Goal: Use online tool/utility

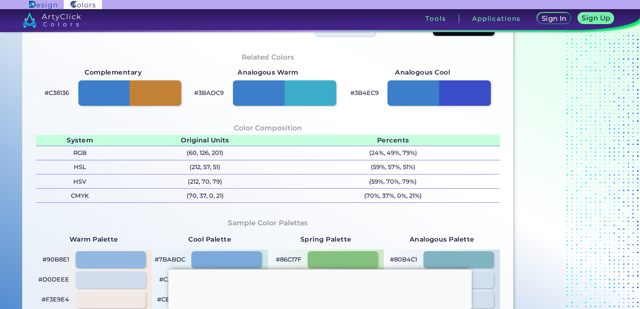
scroll to position [330, 0]
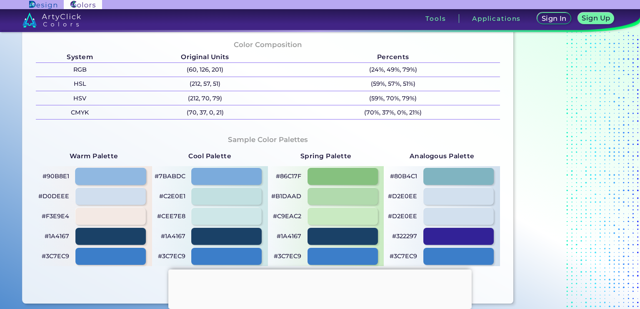
click at [98, 180] on div at bounding box center [110, 176] width 71 height 17
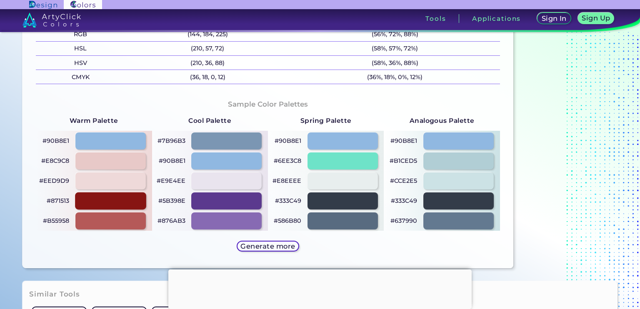
scroll to position [330, 0]
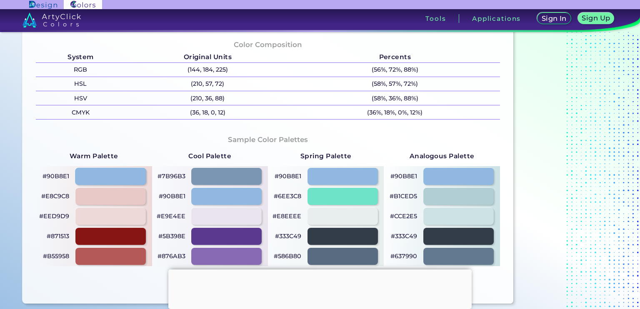
click at [93, 178] on div at bounding box center [110, 176] width 71 height 17
click at [210, 176] on div at bounding box center [226, 176] width 71 height 17
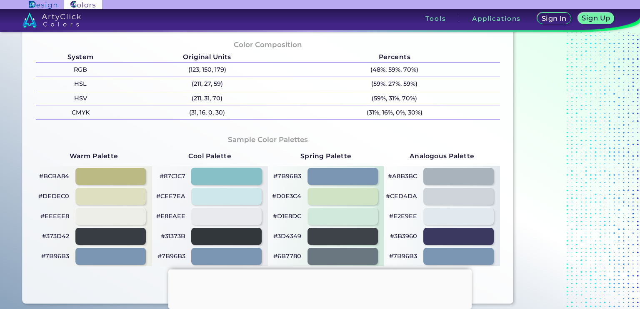
click at [248, 178] on div at bounding box center [226, 176] width 71 height 17
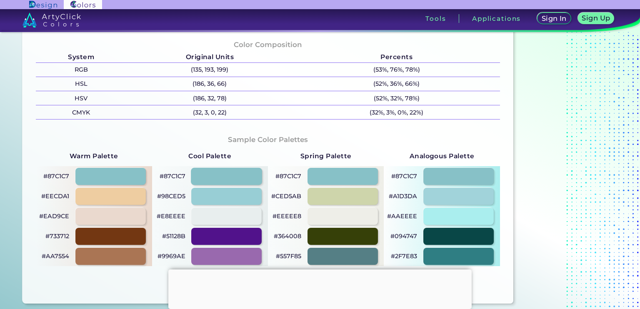
click at [248, 178] on div at bounding box center [226, 176] width 71 height 17
click at [242, 178] on div at bounding box center [226, 176] width 71 height 17
click at [229, 176] on div at bounding box center [226, 176] width 71 height 17
click at [125, 170] on div at bounding box center [110, 176] width 71 height 17
click at [233, 182] on div at bounding box center [226, 176] width 71 height 17
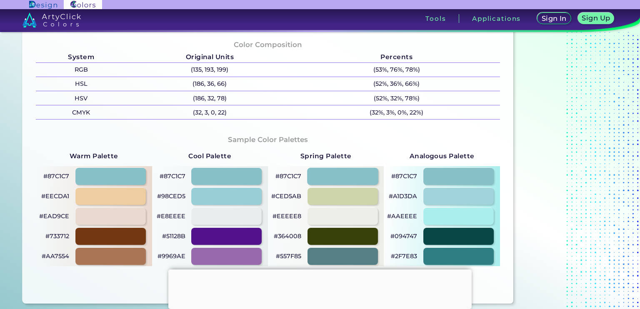
click at [345, 176] on div at bounding box center [342, 176] width 71 height 17
click at [453, 172] on div at bounding box center [458, 176] width 71 height 17
type input "#87c1c7"
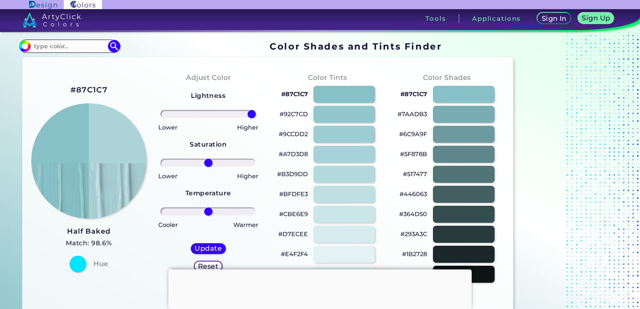
drag, startPoint x: 218, startPoint y: 116, endPoint x: 278, endPoint y: 119, distance: 59.2
type input "100"
click at [256, 118] on input "range" at bounding box center [207, 114] width 95 height 8
